Goal: Task Accomplishment & Management: Manage account settings

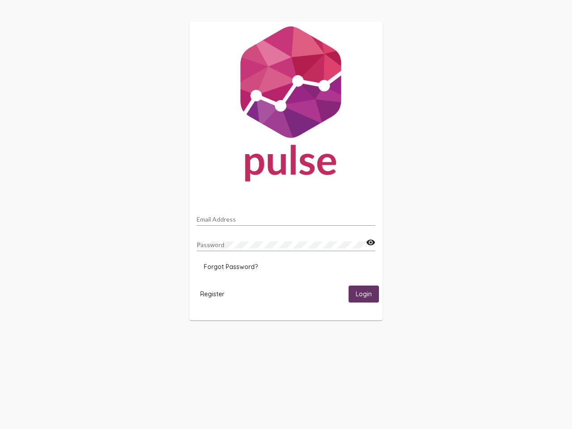
click at [286, 217] on input "Email Address" at bounding box center [286, 219] width 179 height 7
click at [370, 243] on mat-icon "visibility" at bounding box center [370, 242] width 9 height 11
click at [230, 267] on span "Forgot Password?" at bounding box center [231, 267] width 54 height 8
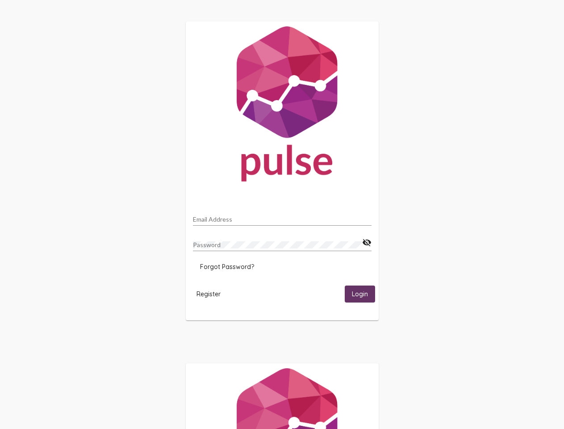
click at [212, 293] on span "Register" at bounding box center [209, 294] width 24 height 8
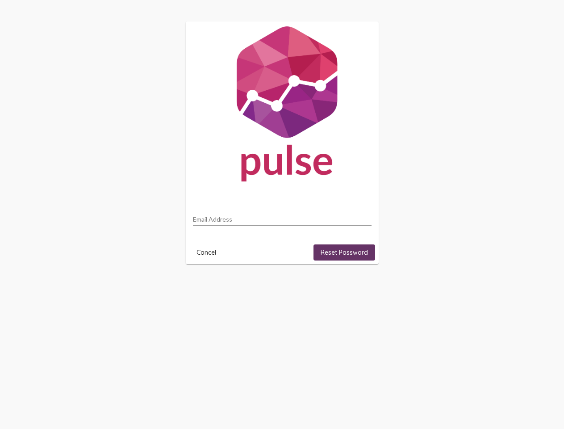
click at [364, 285] on html "Email Address Cancel Reset Password" at bounding box center [282, 142] width 564 height 285
